Goal: Transaction & Acquisition: Obtain resource

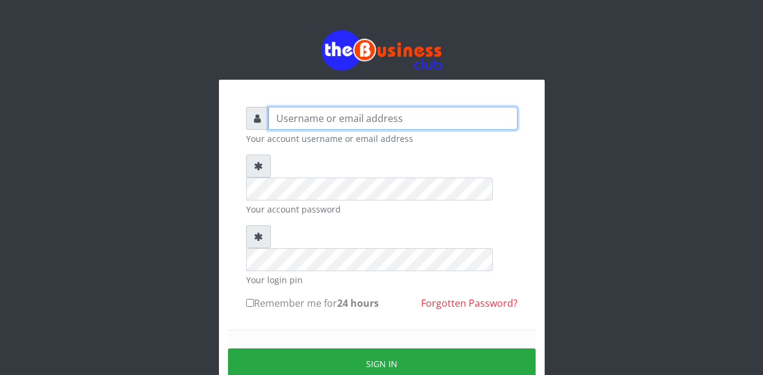
type input "Etinyin"
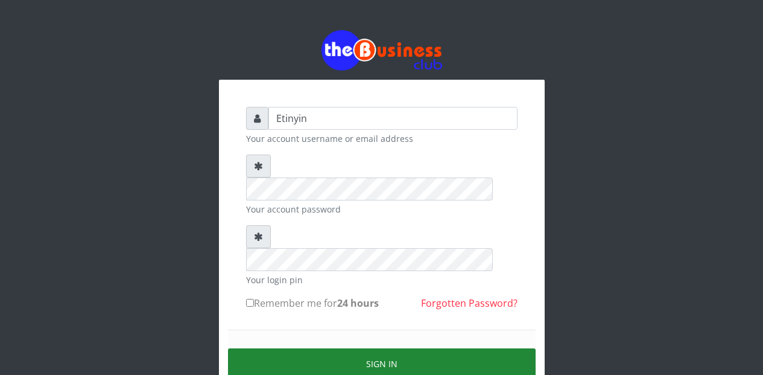
click at [369, 348] on button "Sign in" at bounding box center [382, 363] width 308 height 31
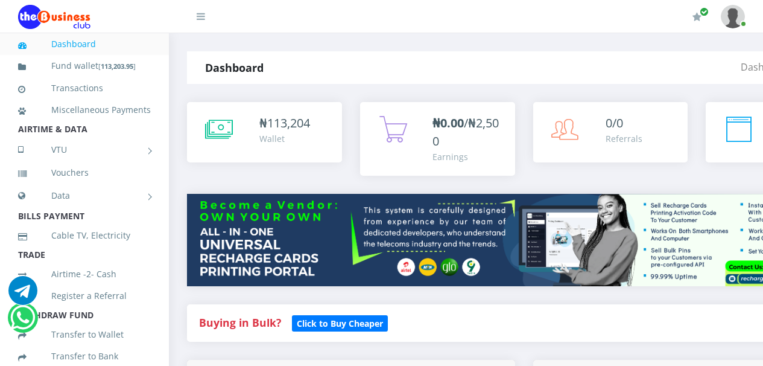
click at [487, 313] on div "Buying in Bulk?   Click to Buy Cheaper" at bounding box center [524, 322] width 674 height 37
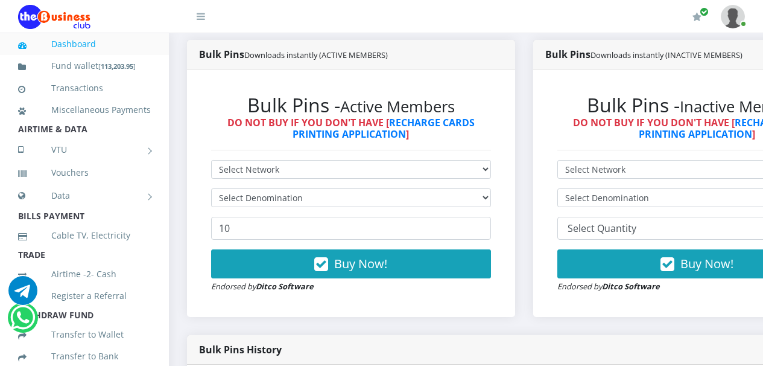
scroll to position [300, 0]
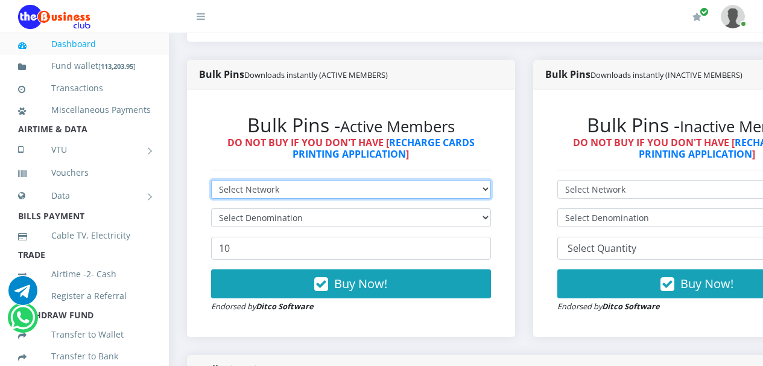
click at [491, 191] on select "Select Network MTN Globacom 9Mobile Airtel" at bounding box center [351, 189] width 280 height 19
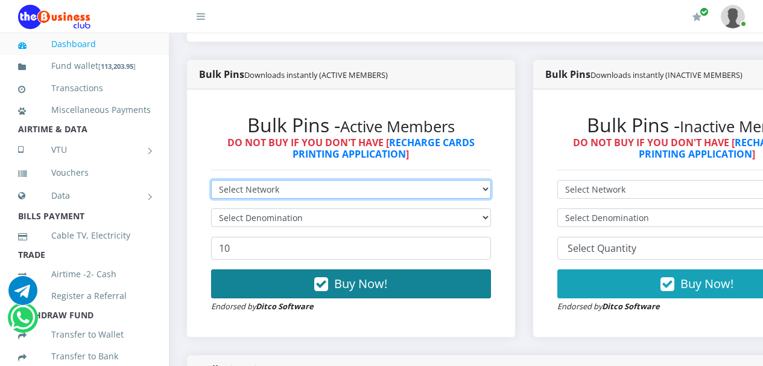
select select "Airtel"
click at [211, 182] on select "Select Network MTN Globacom 9Mobile Airtel" at bounding box center [351, 189] width 280 height 19
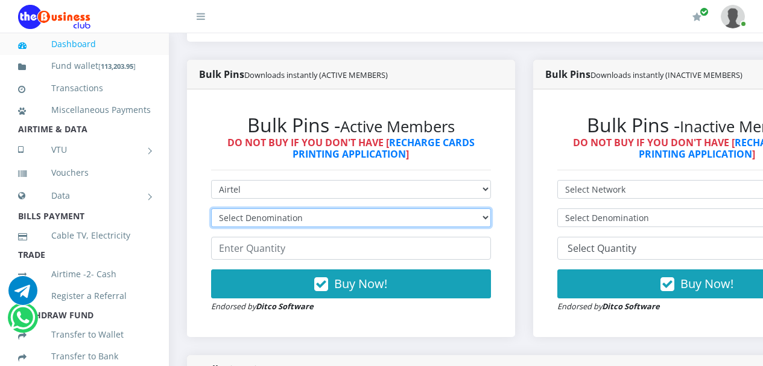
click at [491, 220] on select "Select Denomination Airtel NGN100 - ₦96.36 Airtel NGN200 - ₦192.72 Airtel NGN50…" at bounding box center [351, 217] width 280 height 19
select select "96.36-100"
click at [211, 211] on select "Select Denomination Airtel NGN100 - ₦96.36 Airtel NGN200 - ₦192.72 Airtel NGN50…" at bounding box center [351, 217] width 280 height 19
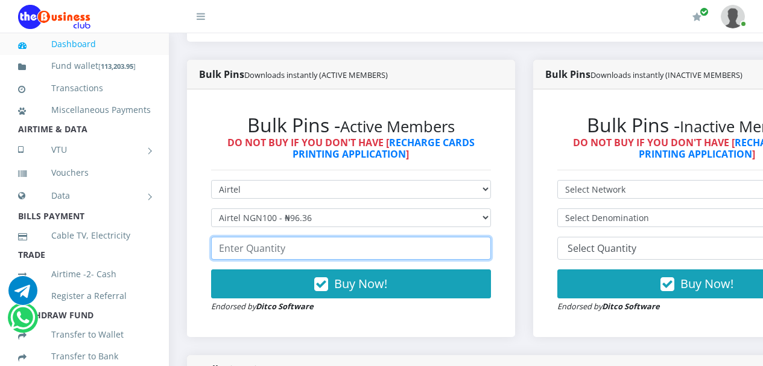
click at [389, 250] on input "number" at bounding box center [351, 247] width 280 height 23
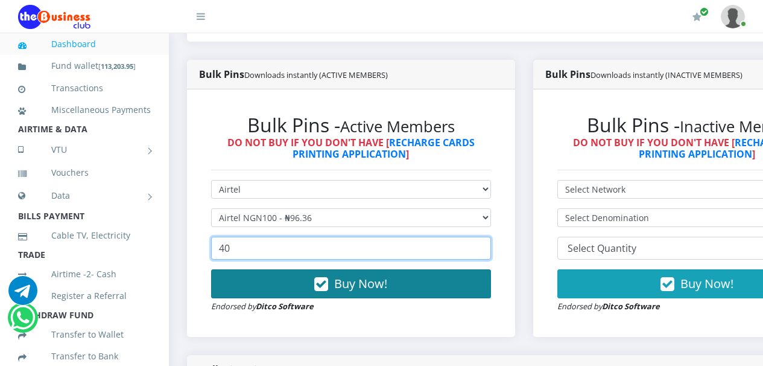
type input "40"
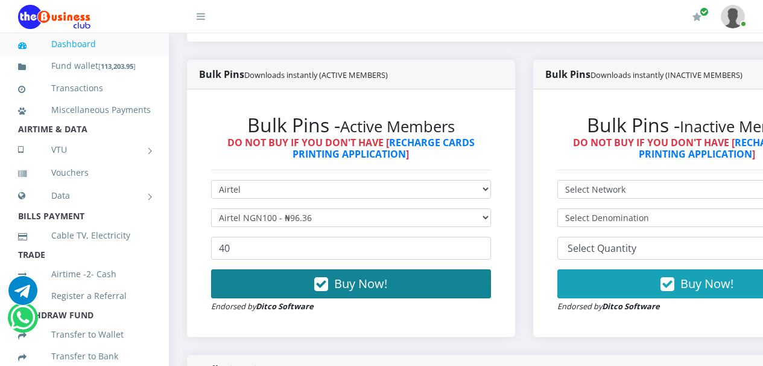
click at [325, 286] on icon "button" at bounding box center [321, 284] width 14 height 12
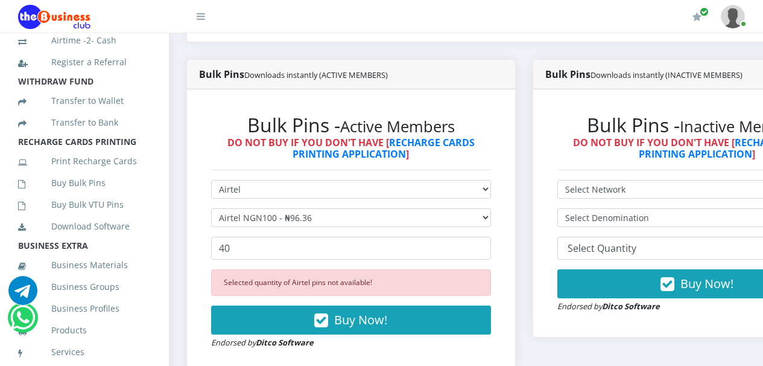
scroll to position [250, 0]
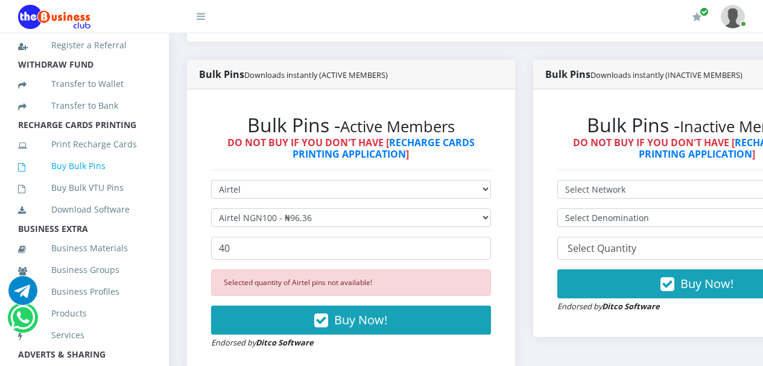
click at [76, 180] on link "Buy Bulk Pins" at bounding box center [84, 166] width 133 height 28
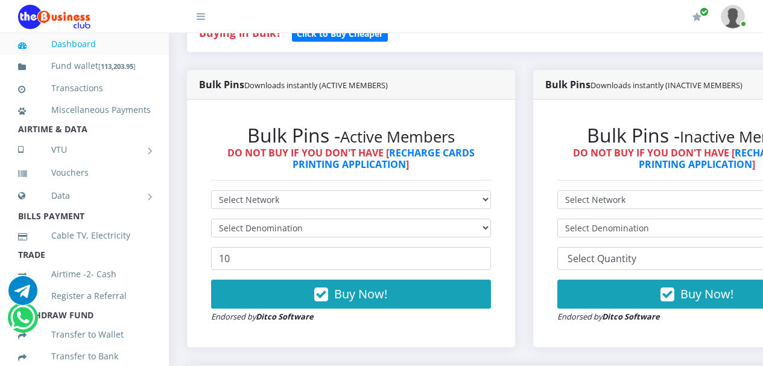
scroll to position [344, 0]
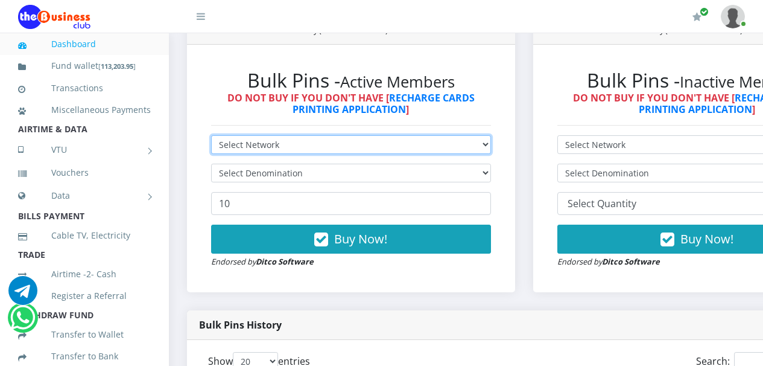
click at [491, 148] on select "Select Network MTN Globacom 9Mobile Airtel" at bounding box center [351, 144] width 280 height 19
select select "MTN"
click at [211, 138] on select "Select Network MTN Globacom 9Mobile Airtel" at bounding box center [351, 144] width 280 height 19
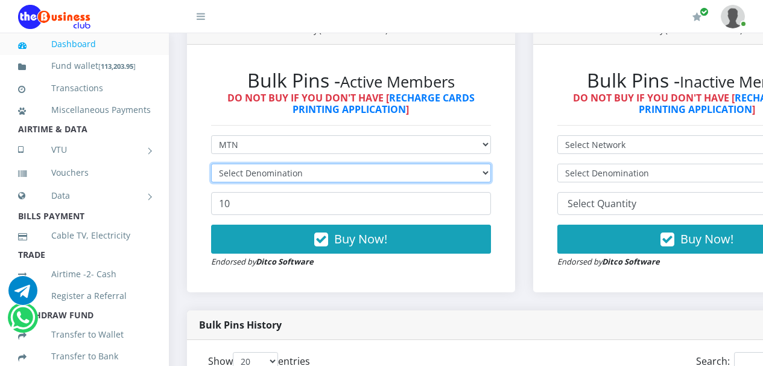
click at [491, 173] on select "Select Denomination" at bounding box center [351, 172] width 280 height 19
select select "96.94-100"
click at [211, 166] on select "Select Denomination MTN NGN100 - ₦96.94 MTN NGN200 - ₦193.88 MTN NGN400 - ₦387.…" at bounding box center [351, 172] width 280 height 19
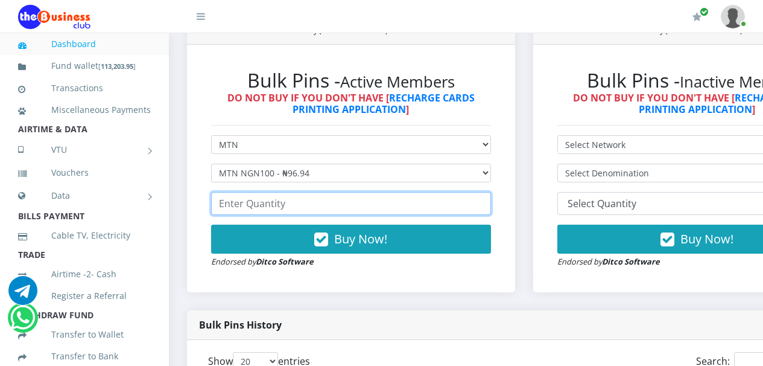
click at [469, 205] on input "number" at bounding box center [351, 203] width 280 height 23
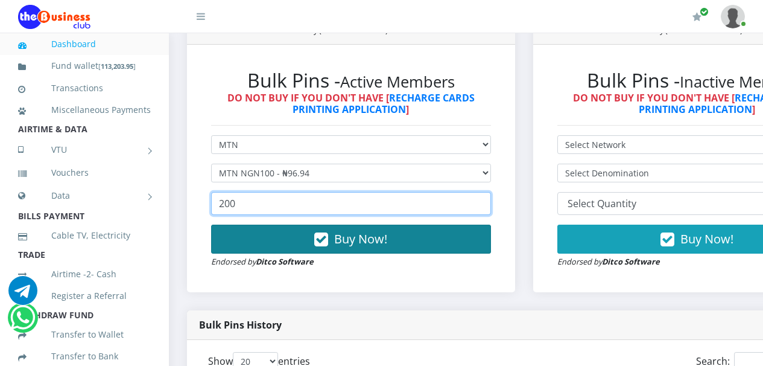
type input "200"
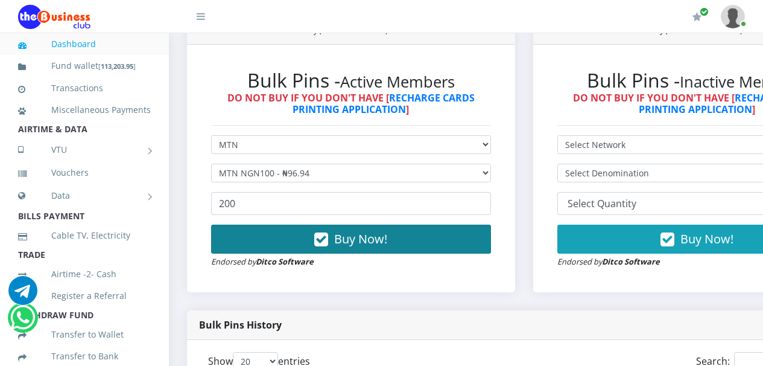
click at [327, 241] on icon "button" at bounding box center [321, 239] width 14 height 12
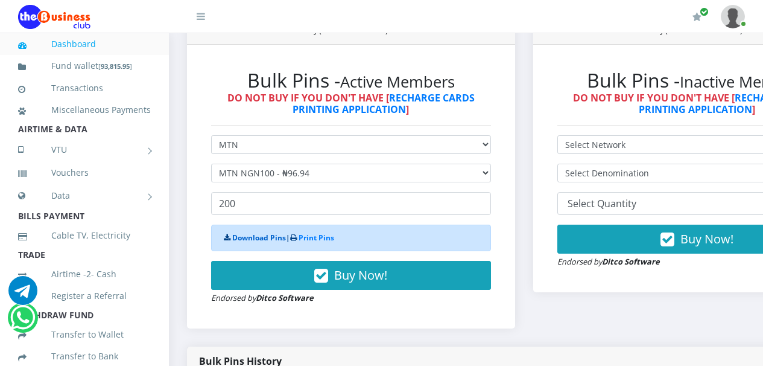
click at [256, 240] on link "Download Pins" at bounding box center [259, 237] width 54 height 10
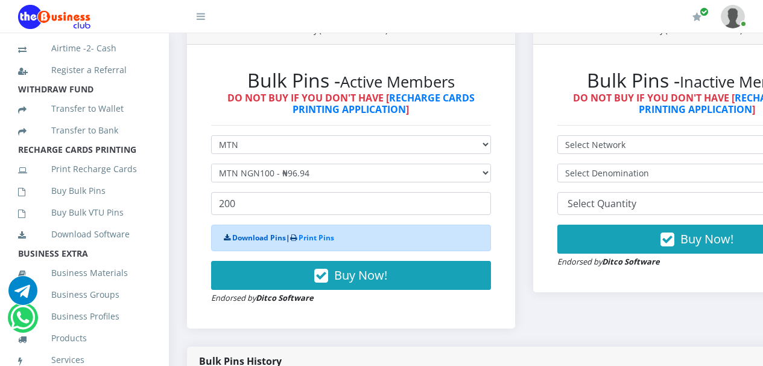
scroll to position [295, 0]
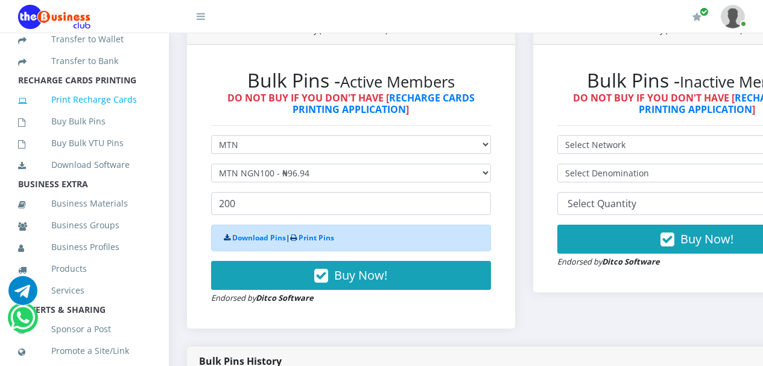
click at [89, 113] on link "Print Recharge Cards" at bounding box center [84, 100] width 133 height 28
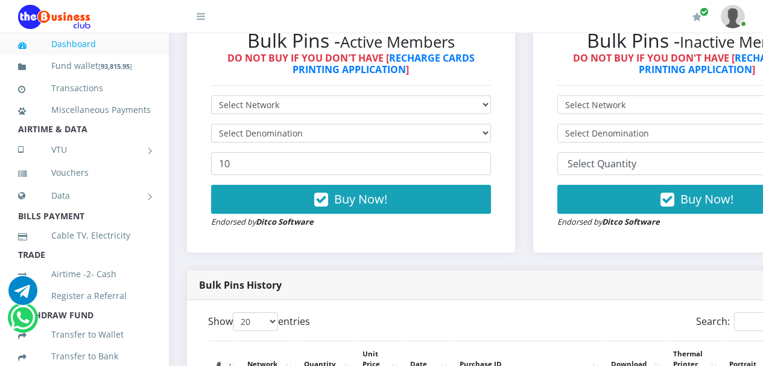
scroll to position [320, 0]
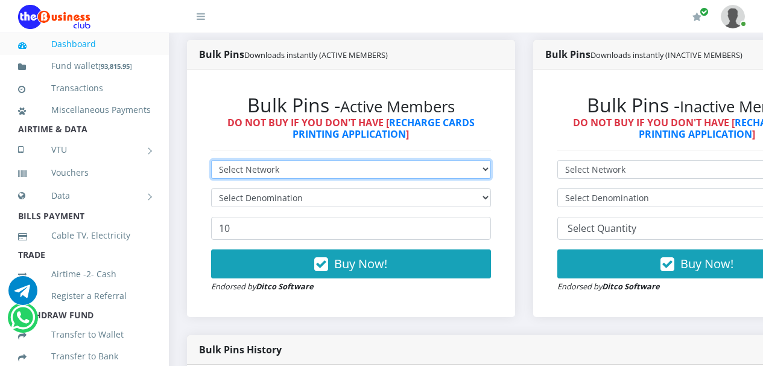
click at [491, 169] on select "Select Network MTN Globacom 9Mobile Airtel" at bounding box center [351, 169] width 280 height 19
select select "Airtel"
click at [211, 162] on select "Select Network MTN Globacom 9Mobile Airtel" at bounding box center [351, 169] width 280 height 19
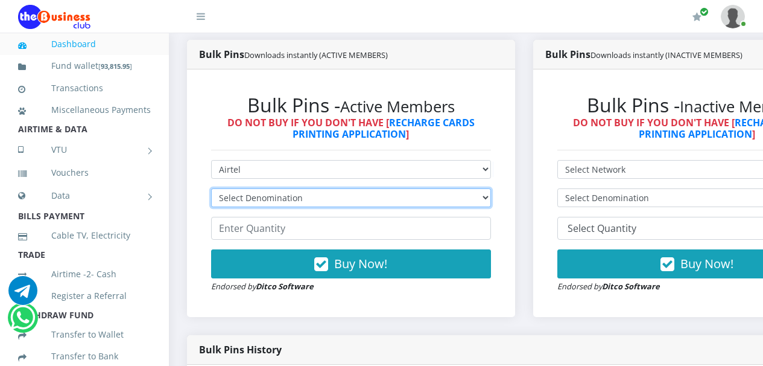
click at [491, 197] on select "Select Denomination Airtel NGN100 - ₦96.36 Airtel NGN200 - ₦192.72 Airtel NGN50…" at bounding box center [351, 197] width 280 height 19
select select "192.72-200"
click at [211, 191] on select "Select Denomination Airtel NGN100 - ₦96.36 Airtel NGN200 - ₦192.72 Airtel NGN50…" at bounding box center [351, 197] width 280 height 19
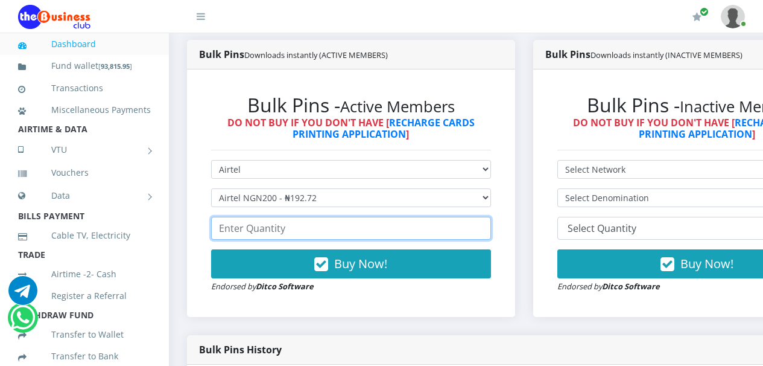
click at [472, 232] on input "number" at bounding box center [351, 228] width 280 height 23
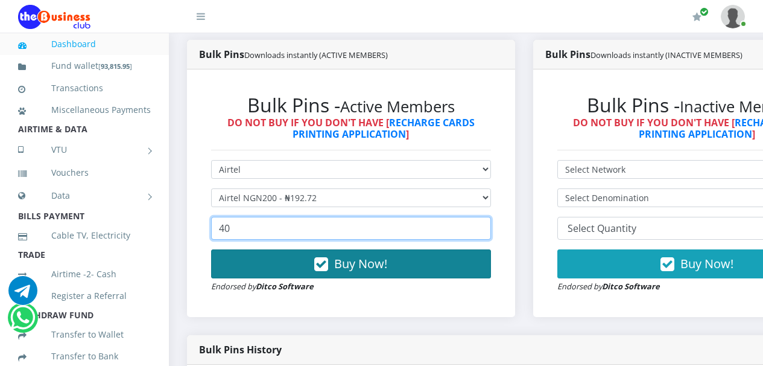
type input "40"
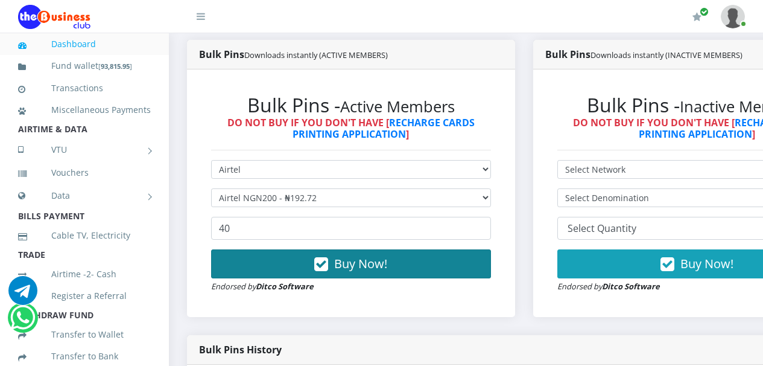
click at [325, 267] on icon "button" at bounding box center [321, 264] width 14 height 12
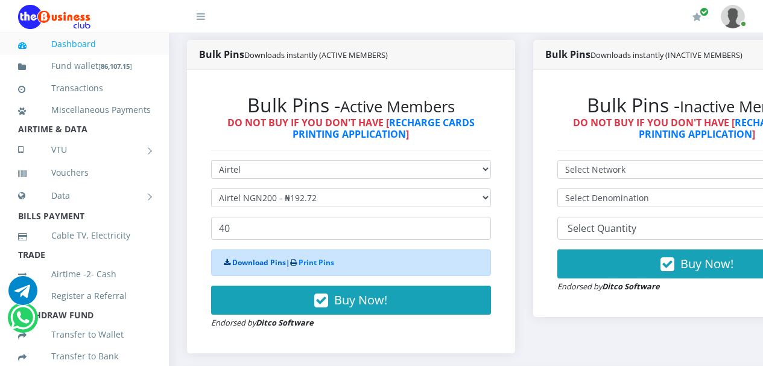
click at [250, 264] on link "Download Pins" at bounding box center [259, 262] width 54 height 10
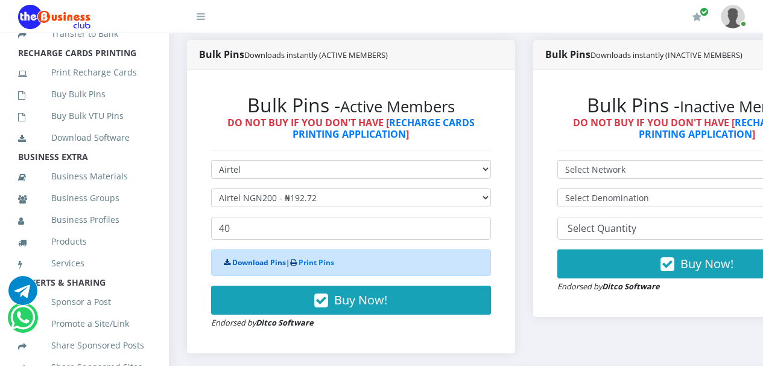
scroll to position [335, 0]
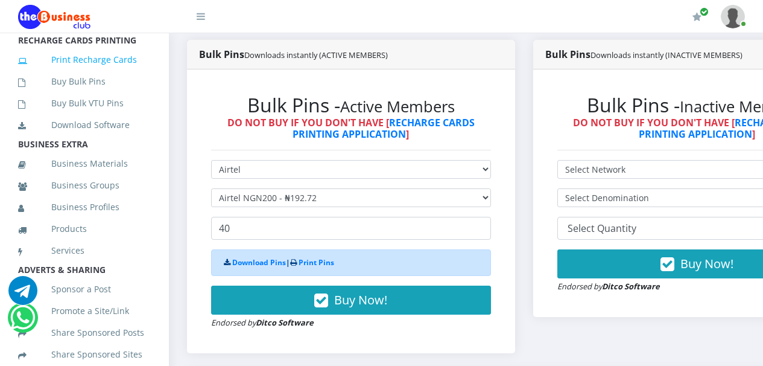
click at [95, 74] on link "Print Recharge Cards" at bounding box center [84, 60] width 133 height 28
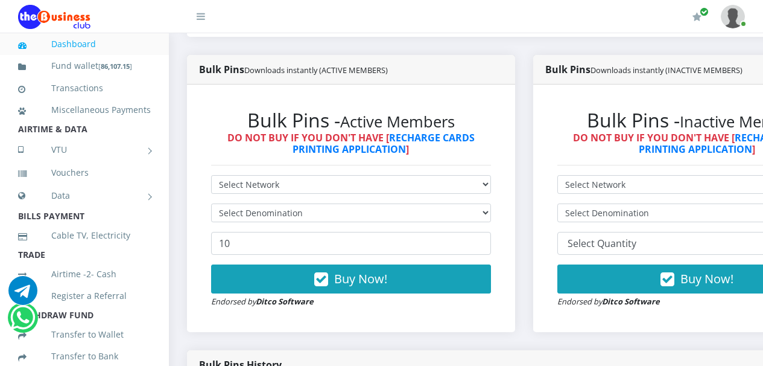
scroll to position [384, 0]
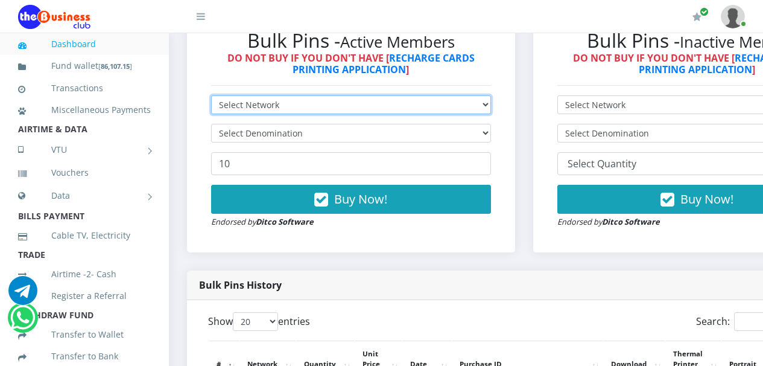
click at [491, 108] on select "Select Network MTN Globacom 9Mobile Airtel" at bounding box center [351, 104] width 280 height 19
select select "MTN"
click at [211, 98] on select "Select Network MTN Globacom 9Mobile Airtel" at bounding box center [351, 104] width 280 height 19
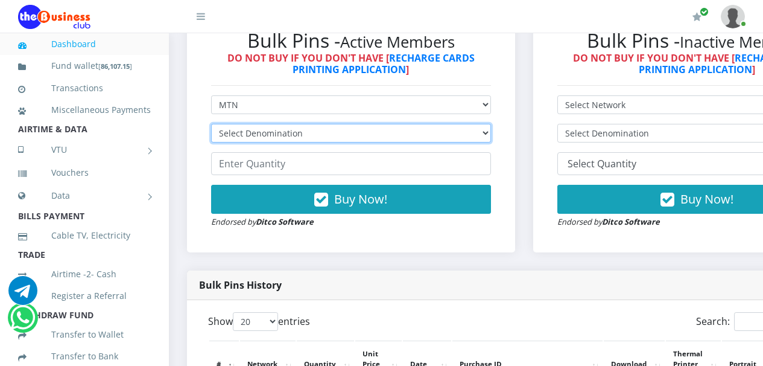
click at [491, 134] on select "Select Denomination MTN NGN100 - ₦96.94 MTN NGN200 - ₦193.88 MTN NGN400 - ₦387.…" at bounding box center [351, 133] width 280 height 19
select select "193.88-200"
click at [211, 126] on select "Select Denomination MTN NGN100 - ₦96.94 MTN NGN200 - ₦193.88 MTN NGN400 - ₦387.…" at bounding box center [351, 133] width 280 height 19
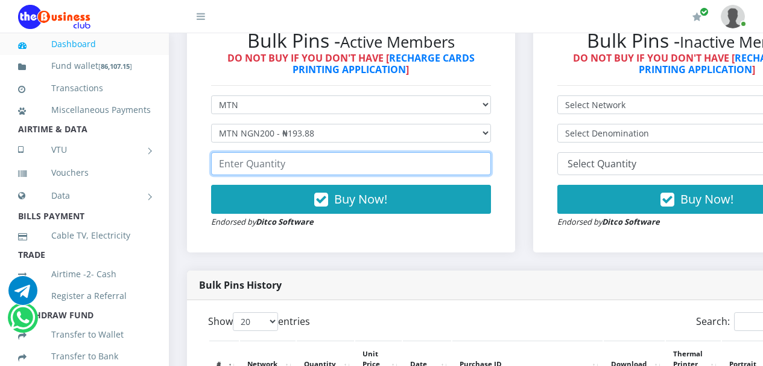
click at [477, 167] on input "number" at bounding box center [351, 163] width 280 height 23
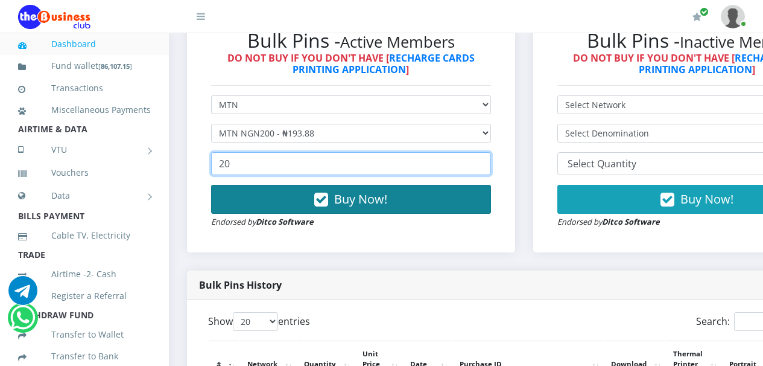
type input "20"
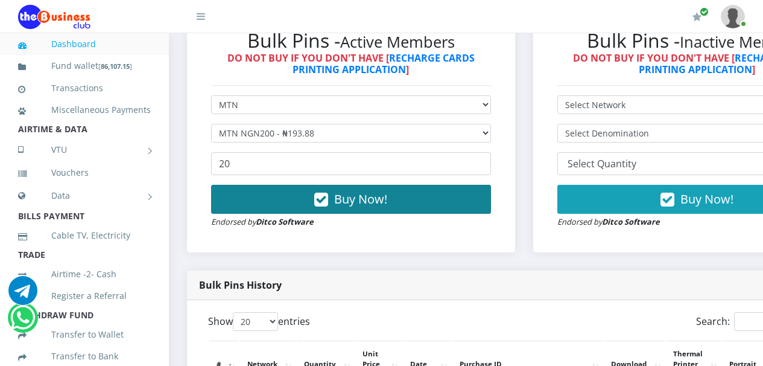
click at [323, 203] on icon "button" at bounding box center [321, 200] width 14 height 12
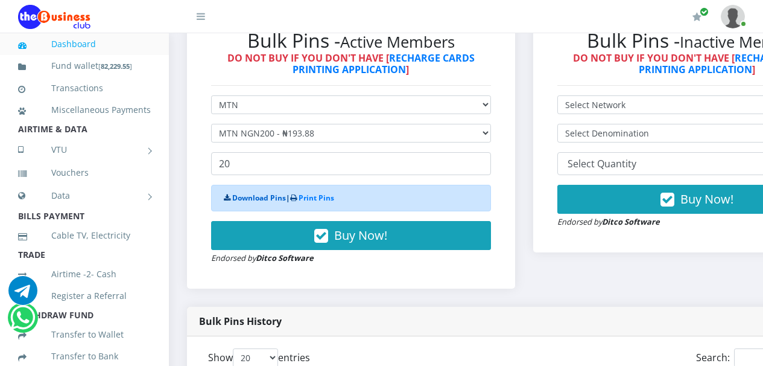
click at [259, 199] on link "Download Pins" at bounding box center [259, 197] width 54 height 10
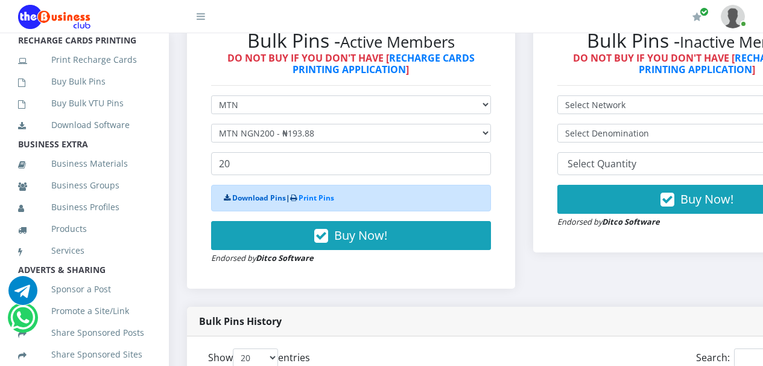
scroll to position [301, 0]
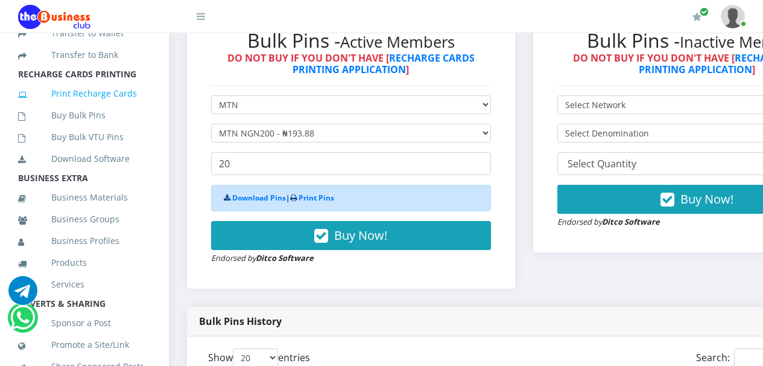
click at [91, 107] on link "Print Recharge Cards" at bounding box center [84, 94] width 133 height 28
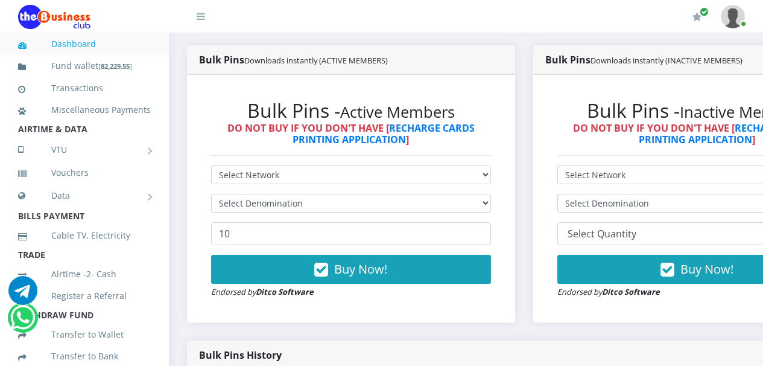
scroll to position [265, 0]
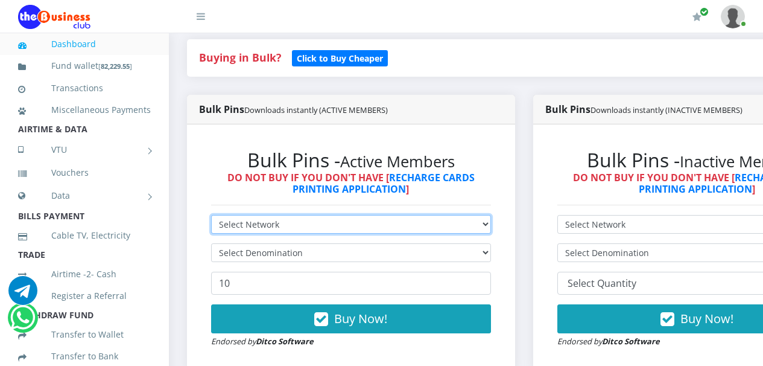
click at [491, 227] on select "Select Network MTN Globacom 9Mobile Airtel" at bounding box center [351, 224] width 280 height 19
select select "MTN"
click at [211, 217] on select "Select Network MTN Globacom 9Mobile Airtel" at bounding box center [351, 224] width 280 height 19
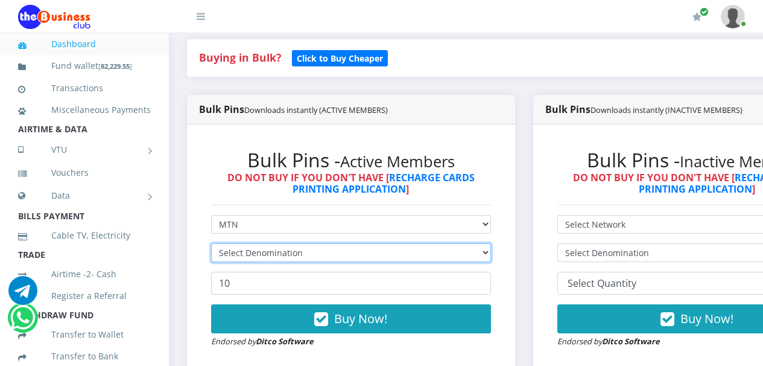
click at [491, 255] on select "Select Denomination" at bounding box center [351, 252] width 280 height 19
select select "193.88-200"
click at [211, 246] on select "Select Denomination MTN NGN100 - ₦96.94 MTN NGN200 - ₦193.88 MTN NGN400 - ₦387.…" at bounding box center [351, 252] width 280 height 19
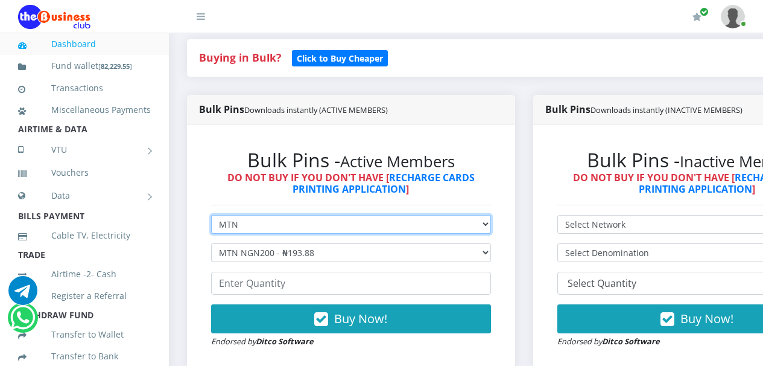
click at [452, 226] on select "Select Network MTN Globacom 9Mobile Airtel" at bounding box center [351, 224] width 280 height 19
click at [211, 217] on select "Select Network MTN Globacom 9Mobile Airtel" at bounding box center [351, 224] width 280 height 19
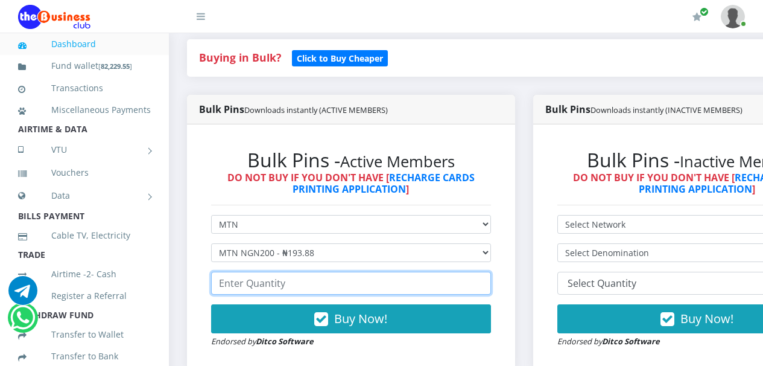
click at [422, 286] on input "number" at bounding box center [351, 282] width 280 height 23
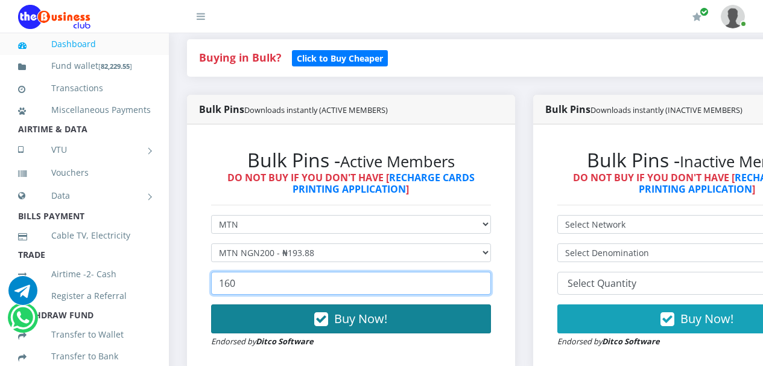
type input "160"
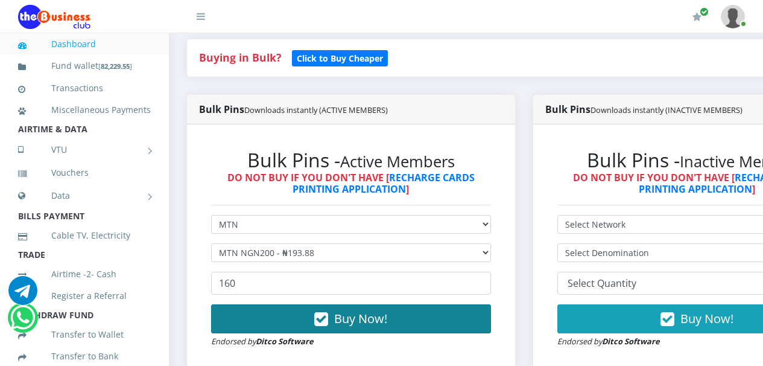
click at [326, 322] on icon "button" at bounding box center [321, 319] width 14 height 12
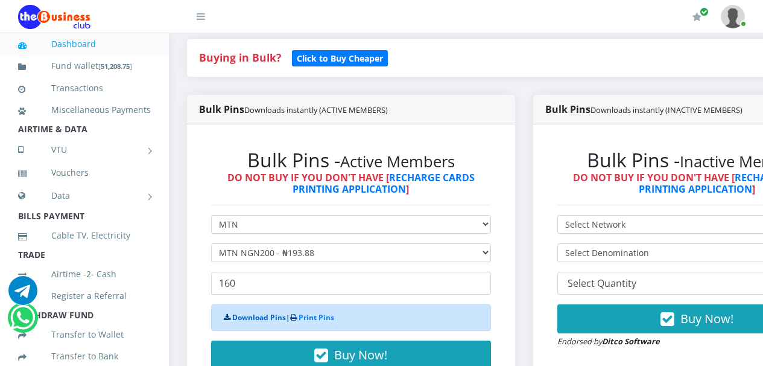
click at [258, 319] on link "Download Pins" at bounding box center [259, 317] width 54 height 10
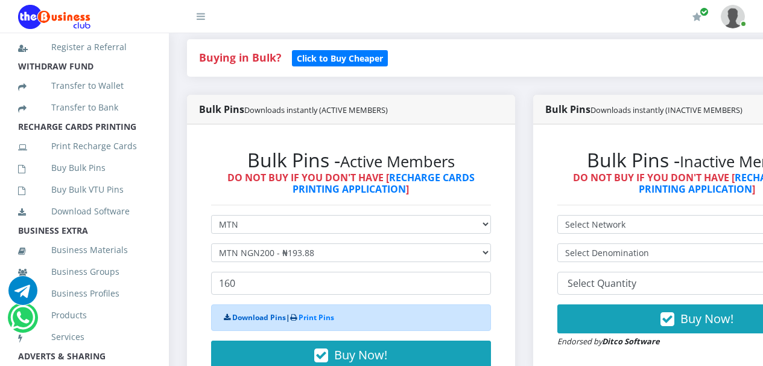
scroll to position [292, 0]
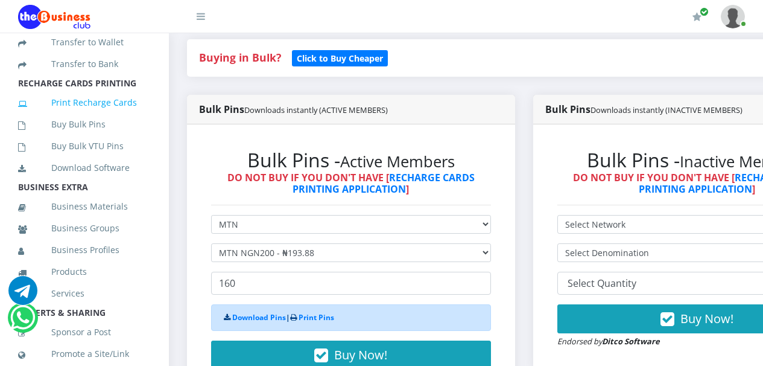
click at [107, 116] on link "Print Recharge Cards" at bounding box center [84, 103] width 133 height 28
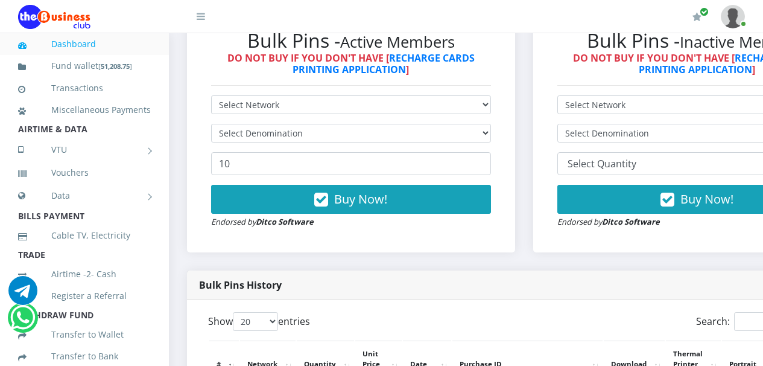
scroll to position [344, 0]
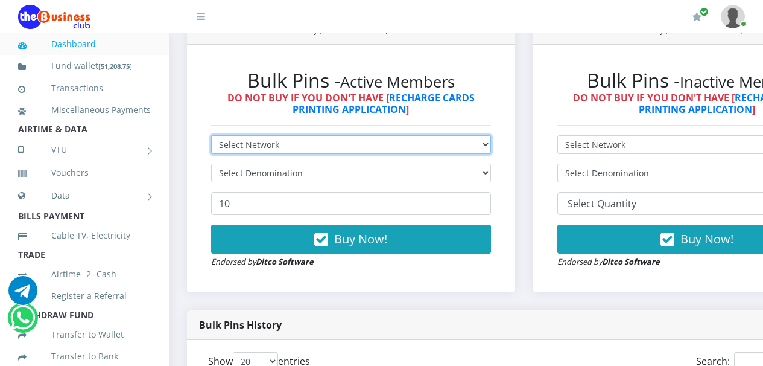
click at [491, 145] on select "Select Network MTN Globacom 9Mobile Airtel" at bounding box center [351, 144] width 280 height 19
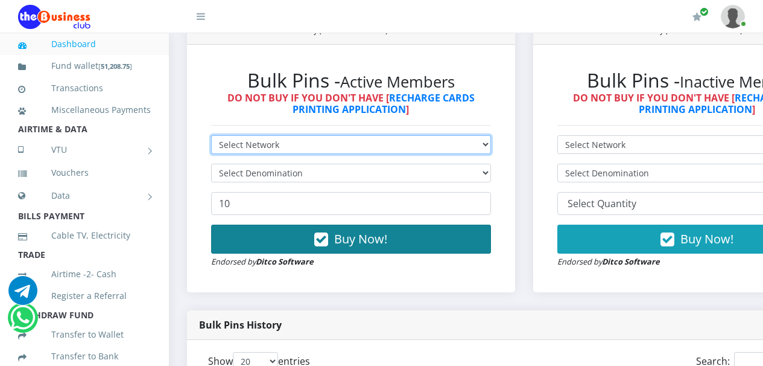
select select "Airtel"
click at [211, 138] on select "Select Network MTN Globacom 9Mobile Airtel" at bounding box center [351, 144] width 280 height 19
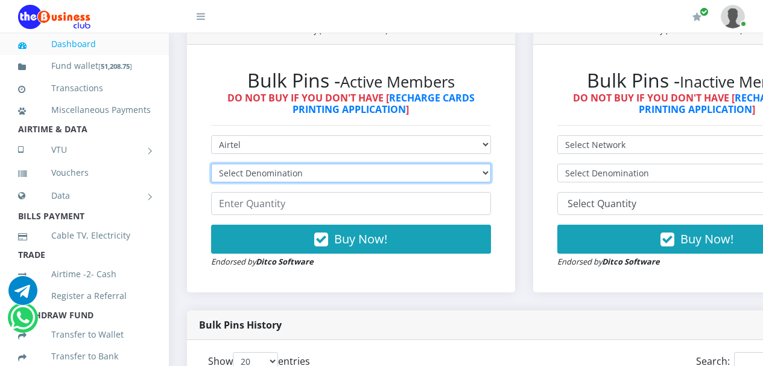
click at [491, 174] on select "Select Denomination Airtel NGN100 - ₦96.36 Airtel NGN200 - ₦192.72 Airtel NGN50…" at bounding box center [351, 172] width 280 height 19
select select "481.8-500"
click at [211, 166] on select "Select Denomination Airtel NGN100 - ₦96.36 Airtel NGN200 - ₦192.72 Airtel NGN50…" at bounding box center [351, 172] width 280 height 19
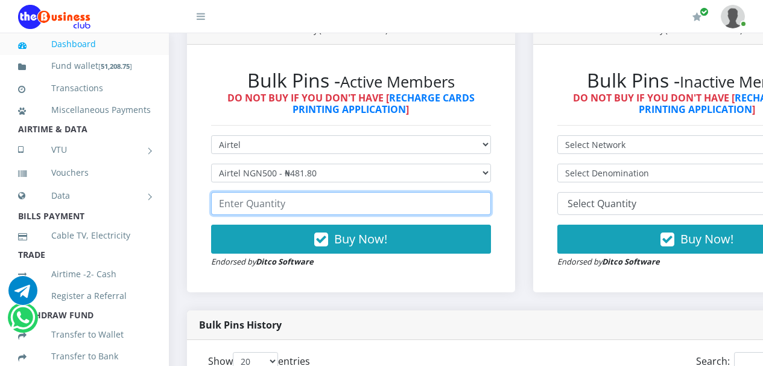
click at [360, 206] on input "number" at bounding box center [351, 203] width 280 height 23
type input "5"
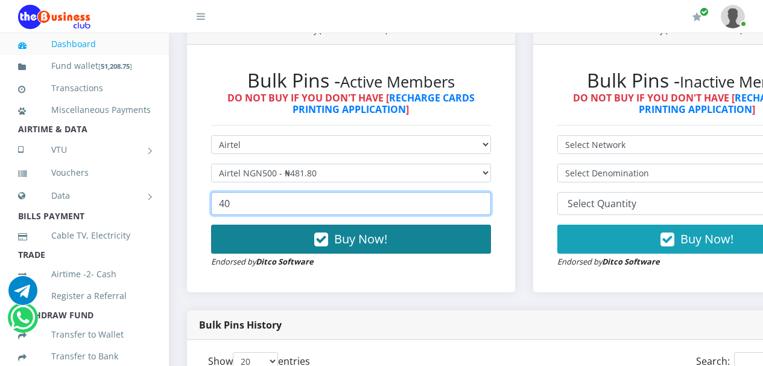
type input "40"
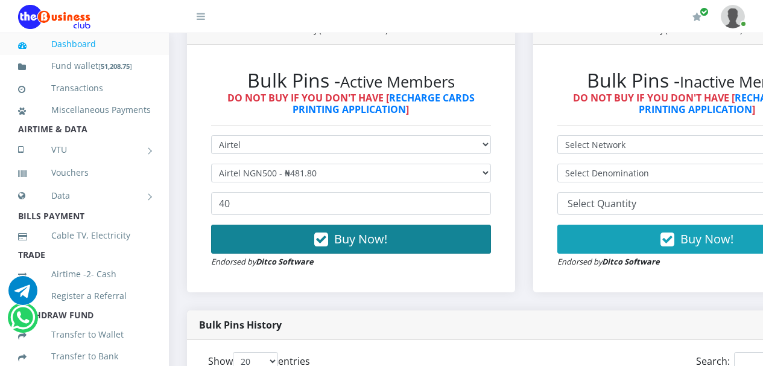
click at [326, 240] on icon "button" at bounding box center [321, 239] width 14 height 12
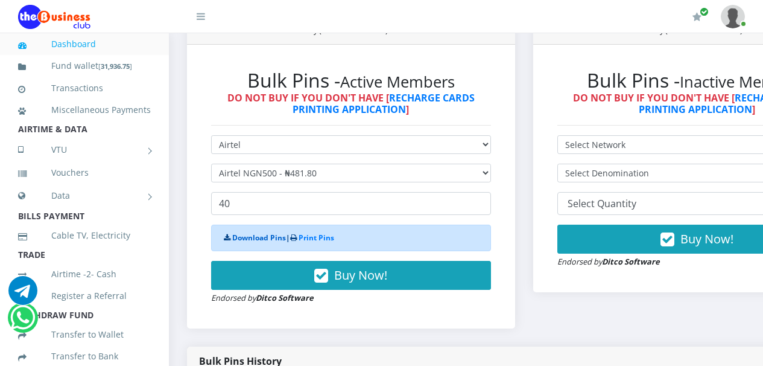
click at [256, 238] on link "Download Pins" at bounding box center [259, 237] width 54 height 10
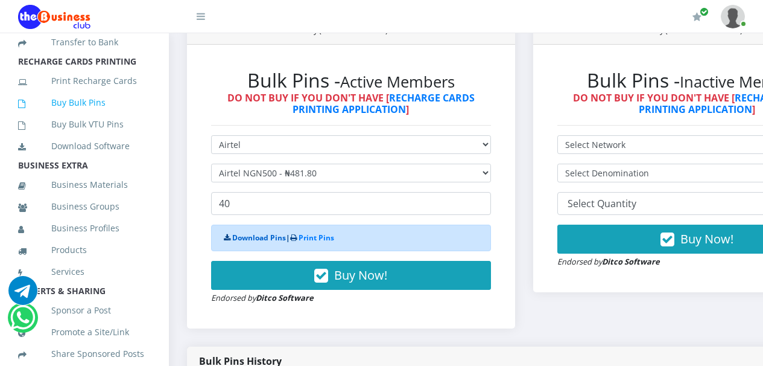
scroll to position [329, 0]
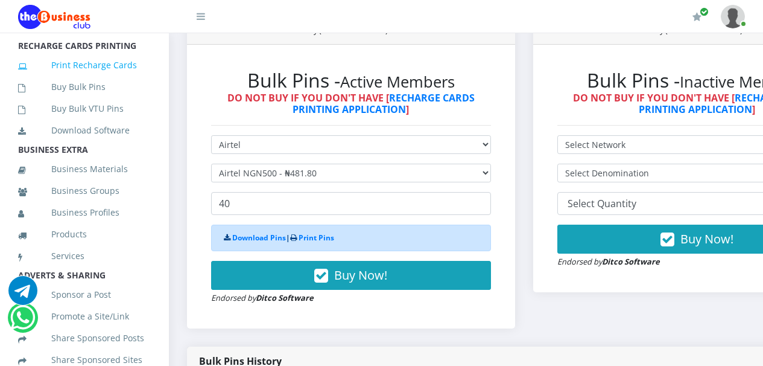
click at [85, 78] on link "Print Recharge Cards" at bounding box center [84, 65] width 133 height 28
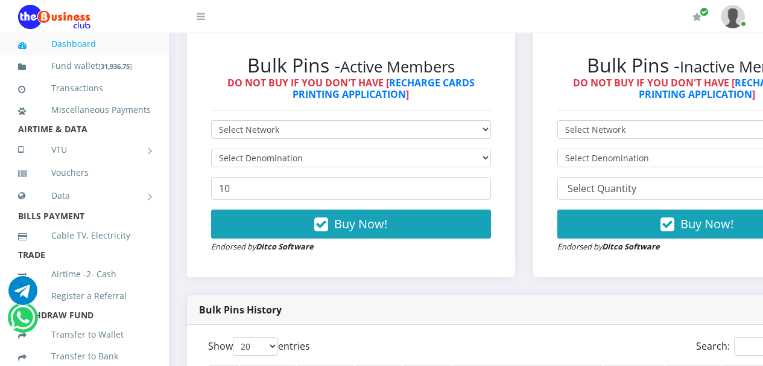
scroll to position [325, 0]
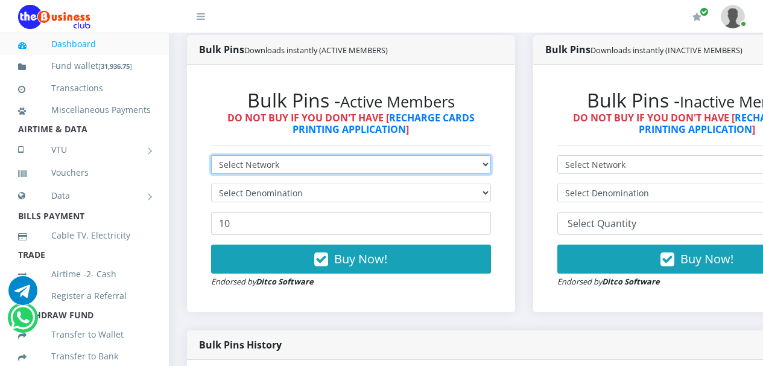
click at [491, 165] on select "Select Network MTN Globacom 9Mobile Airtel" at bounding box center [351, 164] width 280 height 19
select select "MTN"
click at [211, 157] on select "Select Network MTN Globacom 9Mobile Airtel" at bounding box center [351, 164] width 280 height 19
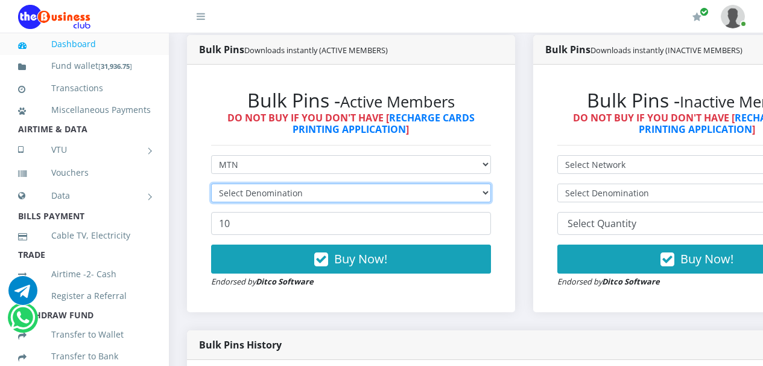
click at [491, 194] on select "Select Denomination" at bounding box center [351, 192] width 280 height 19
select select "484.7-500"
click at [211, 186] on select "Select Denomination MTN NGN100 - ₦96.94 MTN NGN200 - ₦193.88 MTN NGN400 - ₦387.…" at bounding box center [351, 192] width 280 height 19
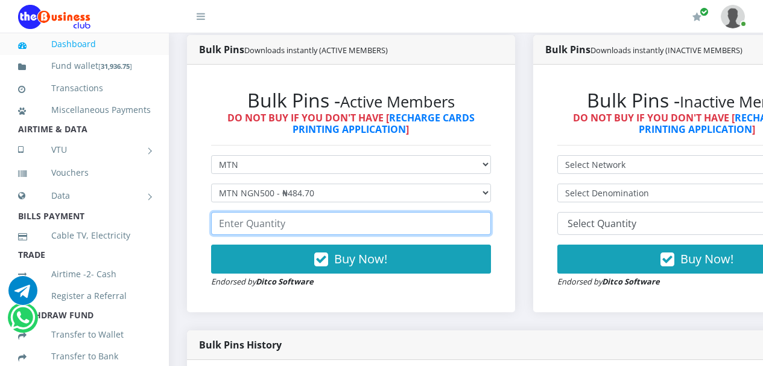
click at [362, 227] on input "number" at bounding box center [351, 223] width 280 height 23
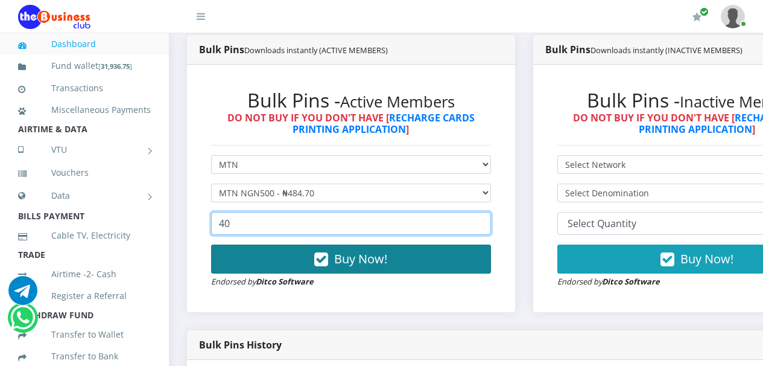
type input "40"
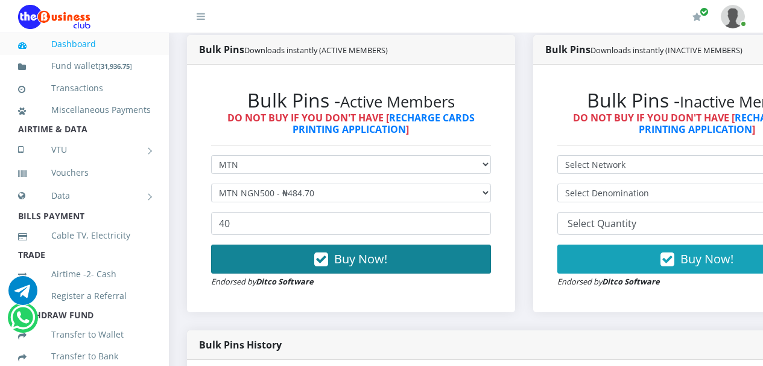
click at [325, 262] on icon "button" at bounding box center [321, 259] width 14 height 12
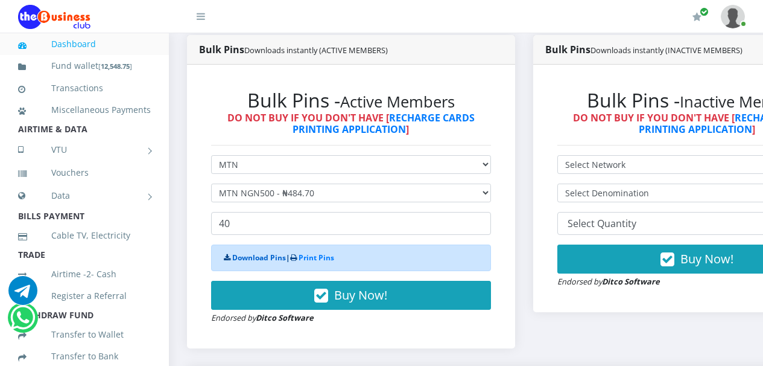
click at [247, 259] on link "Download Pins" at bounding box center [259, 257] width 54 height 10
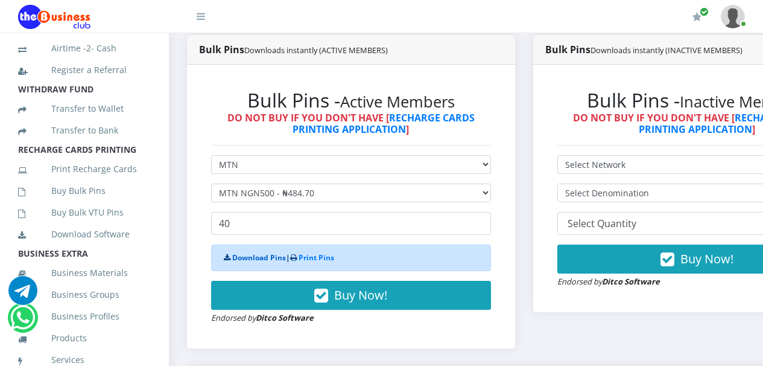
scroll to position [227, 0]
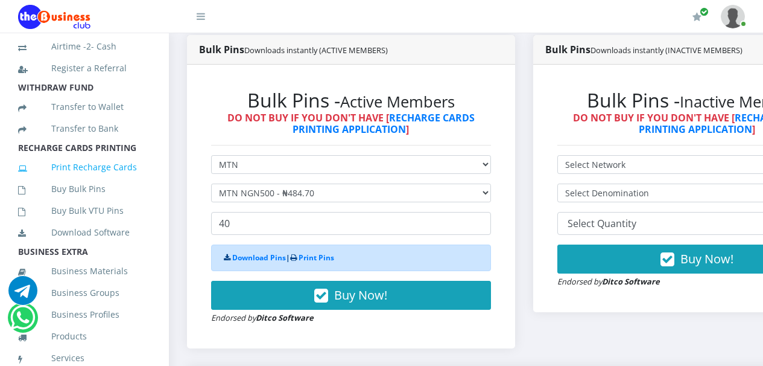
click at [86, 181] on link "Print Recharge Cards" at bounding box center [84, 167] width 133 height 28
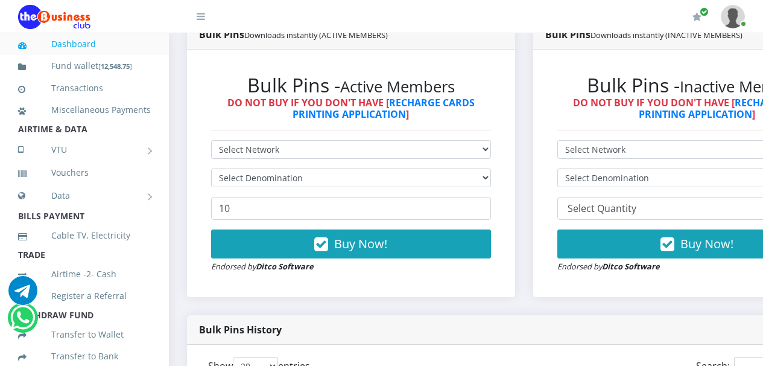
scroll to position [314, 0]
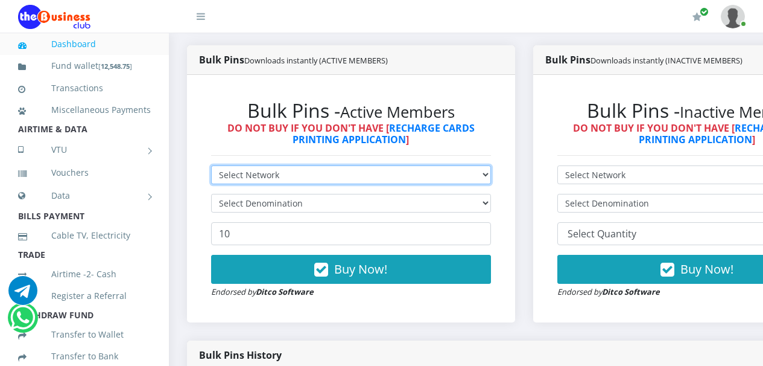
click at [491, 176] on select "Select Network MTN Globacom 9Mobile Airtel" at bounding box center [351, 174] width 280 height 19
select select "Airtel"
click at [211, 168] on select "Select Network MTN Globacom 9Mobile Airtel" at bounding box center [351, 174] width 280 height 19
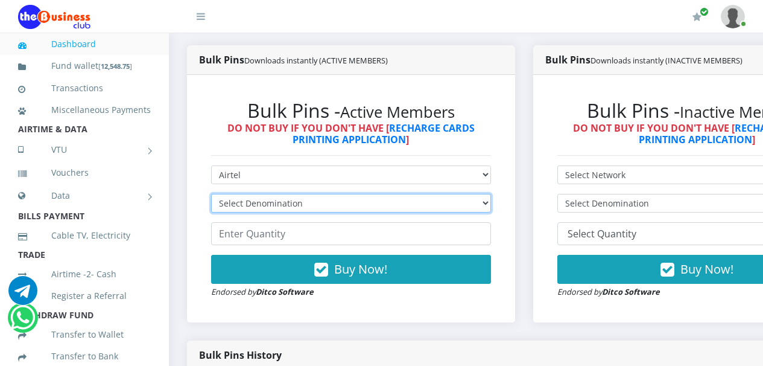
click at [491, 203] on select "Select Denomination Airtel NGN100 - ₦96.36 Airtel NGN200 - ₦192.72 Airtel NGN50…" at bounding box center [351, 203] width 280 height 19
select select "96.36-100"
click at [211, 196] on select "Select Denomination Airtel NGN100 - ₦96.36 Airtel NGN200 - ₦192.72 Airtel NGN50…" at bounding box center [351, 203] width 280 height 19
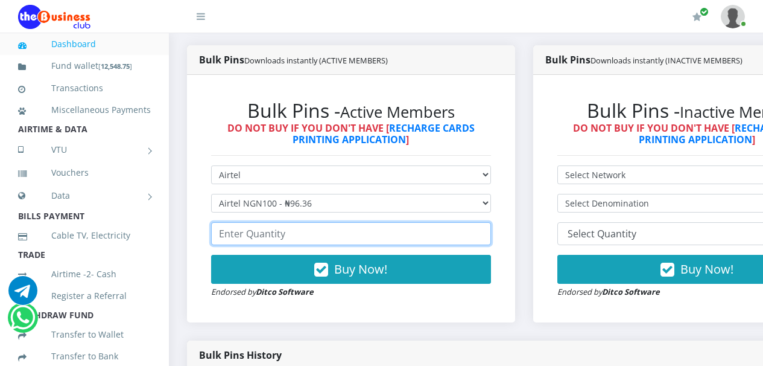
click at [480, 236] on input "number" at bounding box center [351, 233] width 280 height 23
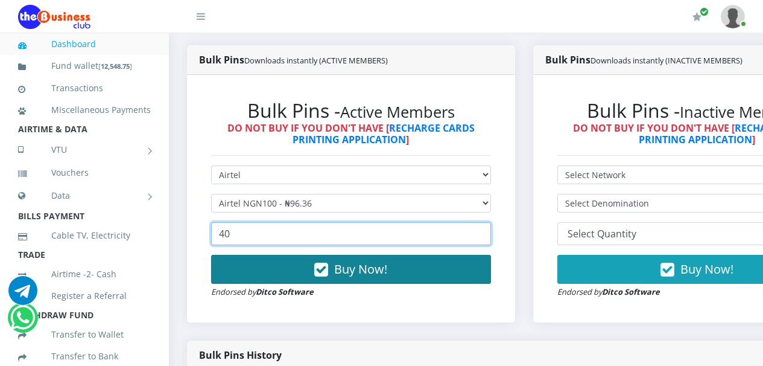
type input "40"
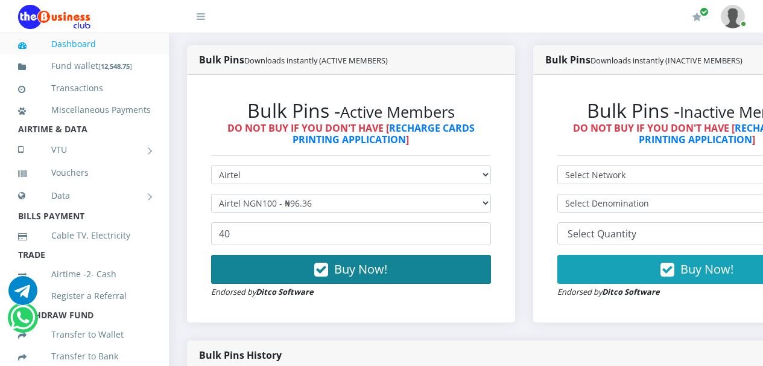
click at [323, 271] on icon "button" at bounding box center [321, 270] width 14 height 12
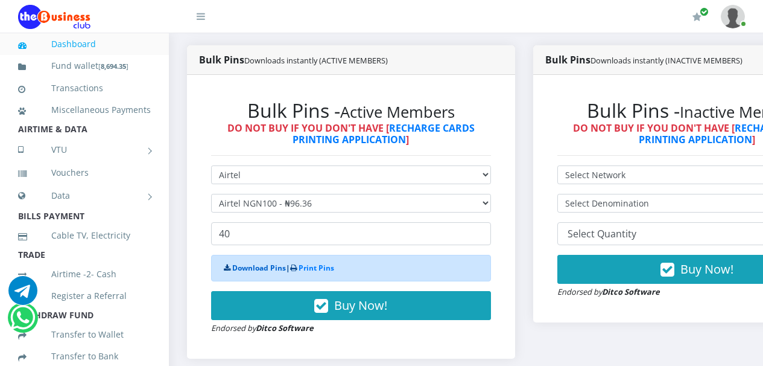
click at [252, 270] on link "Download Pins" at bounding box center [259, 267] width 54 height 10
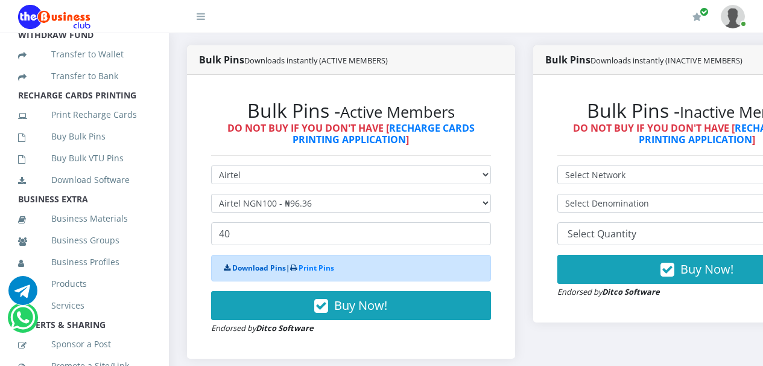
scroll to position [296, 0]
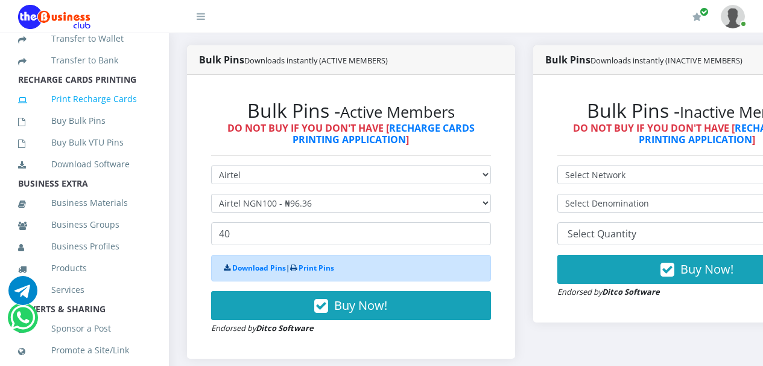
click at [88, 113] on link "Print Recharge Cards" at bounding box center [84, 99] width 133 height 28
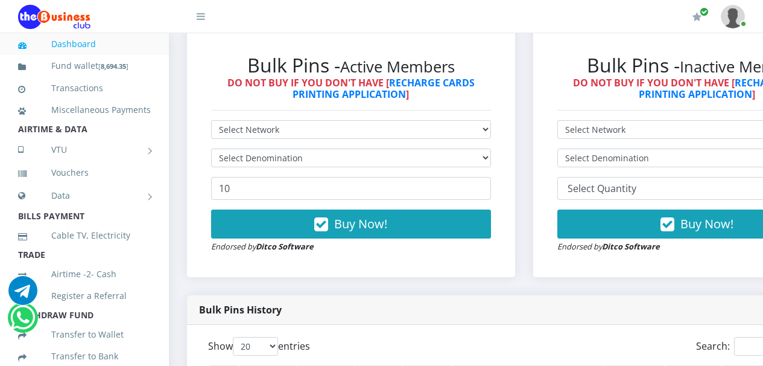
scroll to position [314, 0]
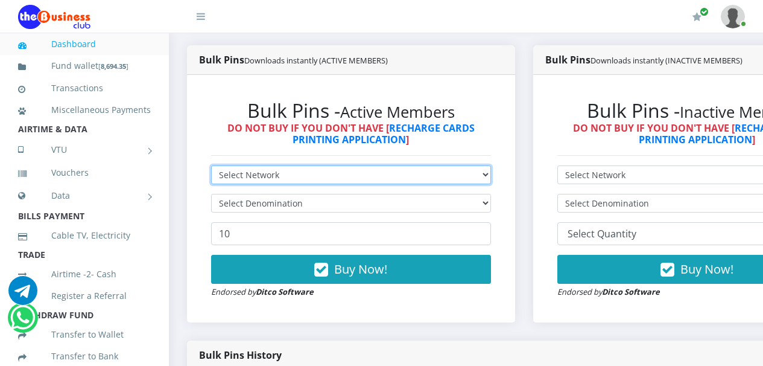
click at [491, 176] on select "Select Network MTN Globacom 9Mobile Airtel" at bounding box center [351, 174] width 280 height 19
select select "MTN"
click at [211, 168] on select "Select Network MTN Globacom 9Mobile Airtel" at bounding box center [351, 174] width 280 height 19
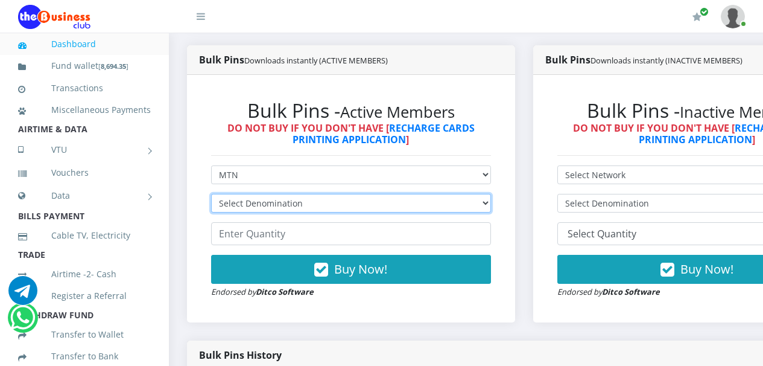
click at [491, 203] on select "Select Denomination MTN NGN100 - ₦96.94 MTN NGN200 - ₦193.88 MTN NGN400 - ₦387.…" at bounding box center [351, 203] width 280 height 19
select select "193.88-200"
click at [211, 196] on select "Select Denomination MTN NGN100 - ₦96.94 MTN NGN200 - ₦193.88 MTN NGN400 - ₦387.…" at bounding box center [351, 203] width 280 height 19
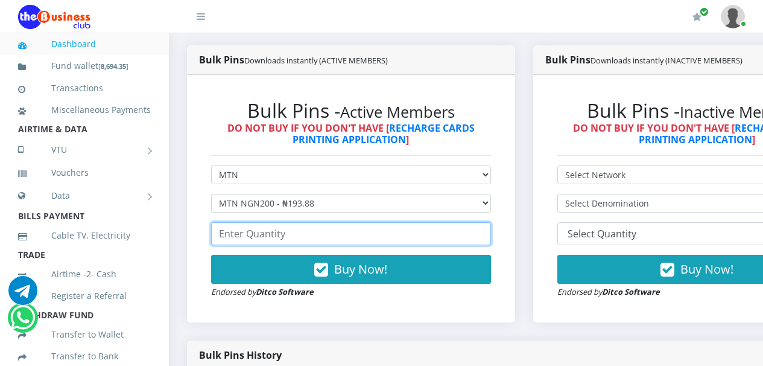
click at [356, 233] on input "number" at bounding box center [351, 233] width 280 height 23
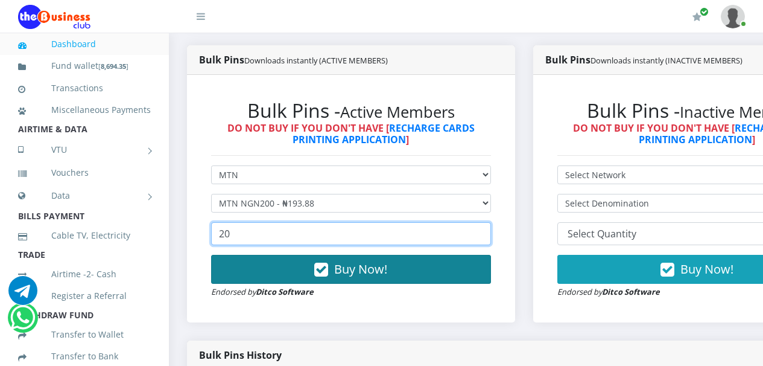
type input "20"
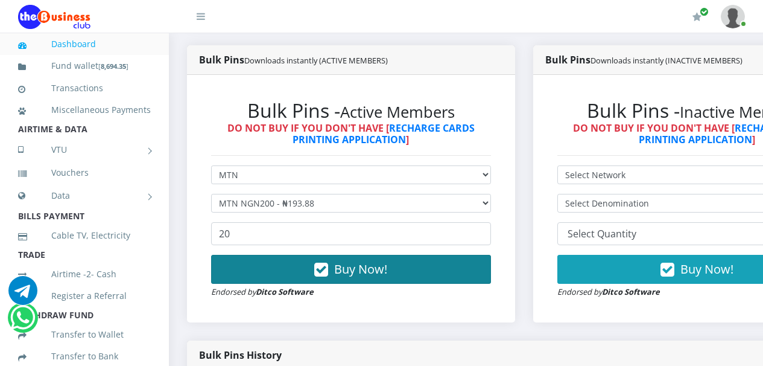
click at [324, 271] on icon "button" at bounding box center [321, 270] width 14 height 12
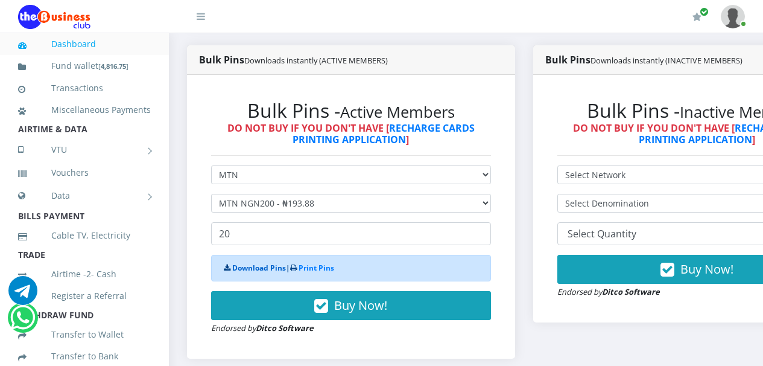
click at [263, 269] on link "Download Pins" at bounding box center [259, 267] width 54 height 10
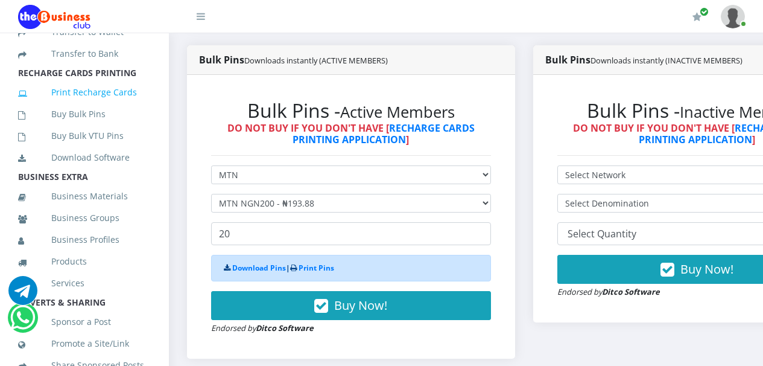
click at [81, 106] on link "Print Recharge Cards" at bounding box center [84, 92] width 133 height 28
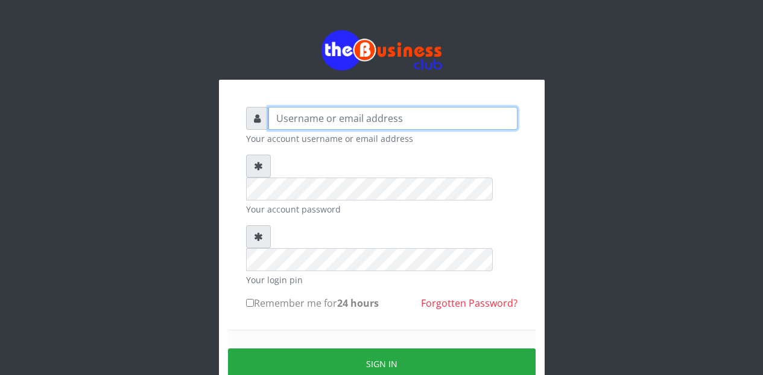
type input "Etinyin"
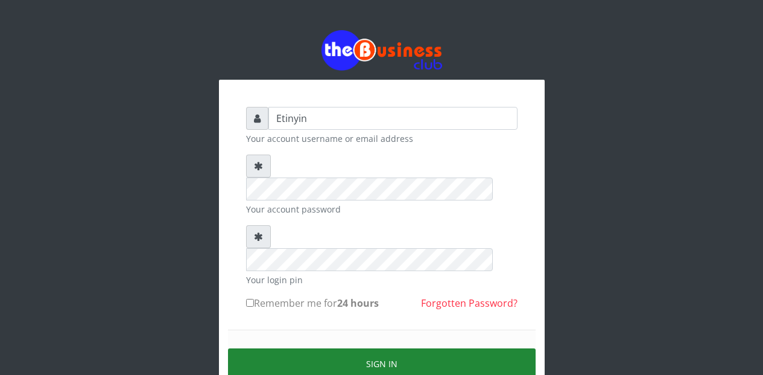
click at [371, 348] on button "Sign in" at bounding box center [382, 363] width 308 height 31
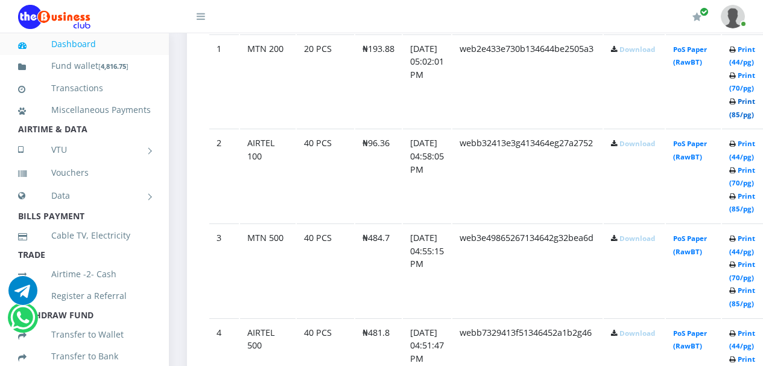
scroll to position [734, 0]
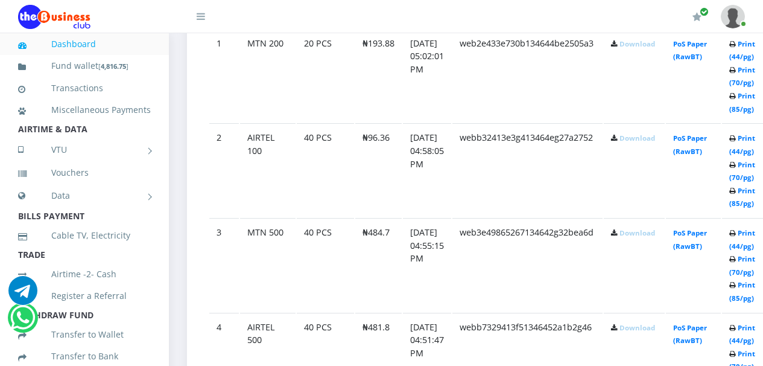
click at [654, 45] on link "Download" at bounding box center [638, 43] width 36 height 9
click at [650, 138] on link "Download" at bounding box center [638, 137] width 36 height 9
click at [653, 235] on link "Download" at bounding box center [638, 232] width 36 height 9
click at [654, 330] on link "Download" at bounding box center [638, 327] width 36 height 9
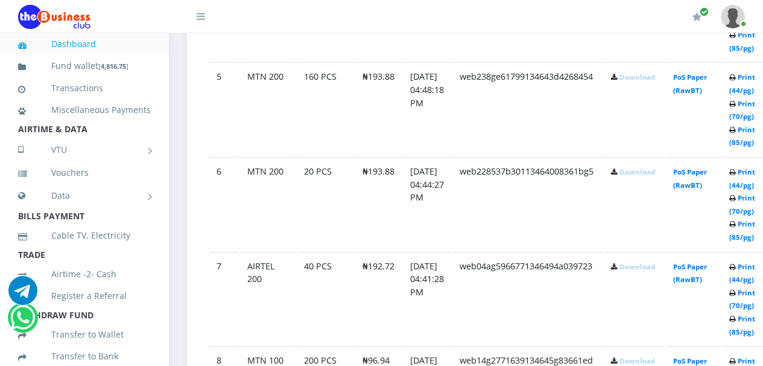
scroll to position [1093, 0]
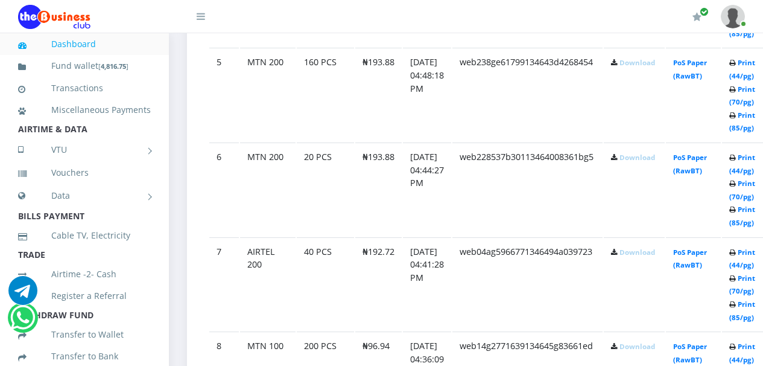
click at [651, 65] on link "Download" at bounding box center [638, 62] width 36 height 9
click at [597, 214] on td "web228537b30113464008361bg5" at bounding box center [527, 189] width 150 height 94
click at [652, 160] on link "Download" at bounding box center [638, 157] width 36 height 9
click at [655, 254] on link "Download" at bounding box center [638, 251] width 36 height 9
click at [652, 348] on link "Download" at bounding box center [638, 345] width 36 height 9
